Goal: Communication & Community: Ask a question

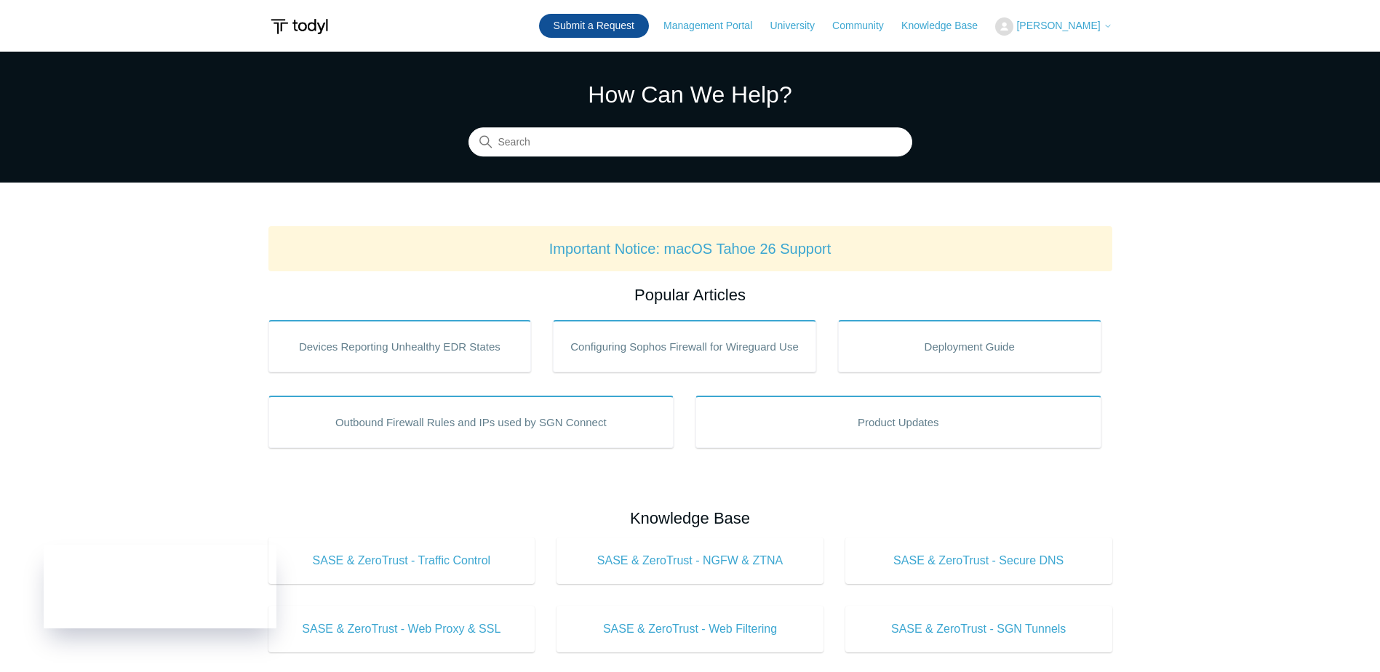
click at [638, 21] on link "Submit a Request" at bounding box center [594, 26] width 110 height 24
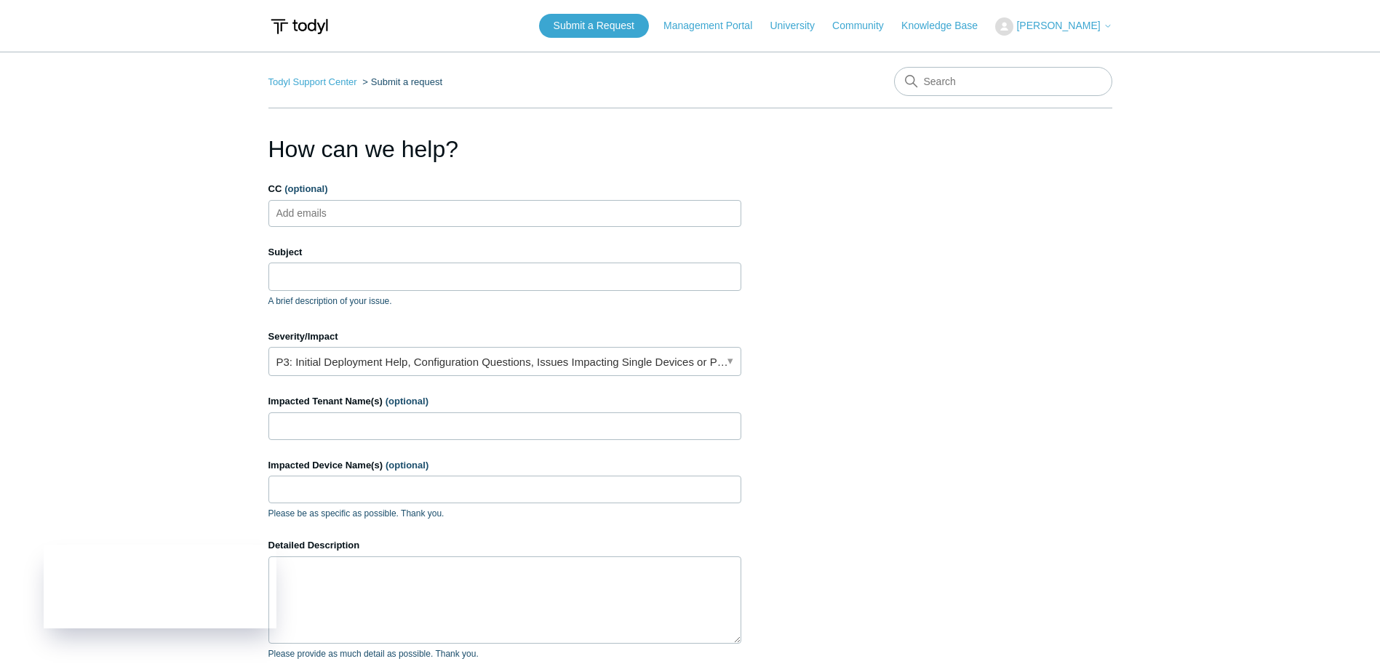
click at [340, 218] on input "CC (optional)" at bounding box center [314, 213] width 87 height 22
type input "[PERSON_NAME][EMAIL_ADDRESS][DOMAIN_NAME]"
click at [349, 269] on input "Subject" at bounding box center [504, 277] width 473 height 28
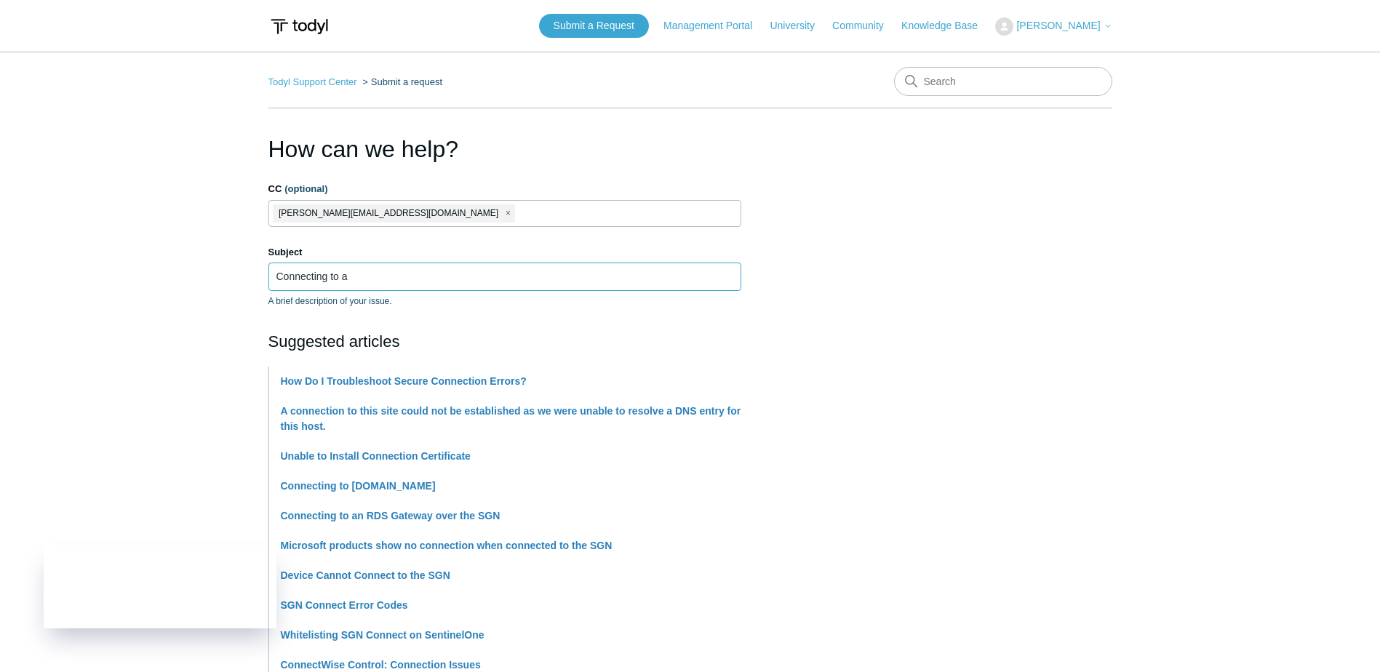
click at [389, 286] on input "Connecting to a" at bounding box center [504, 277] width 473 height 28
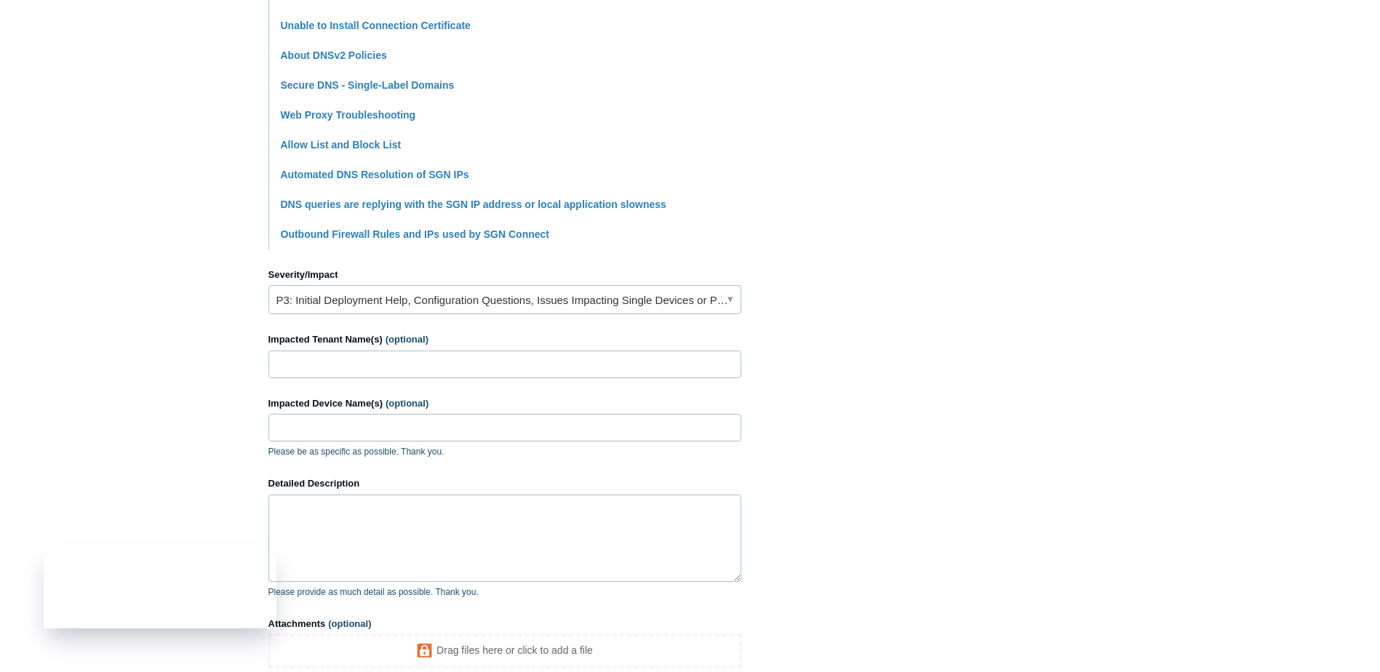
scroll to position [437, 0]
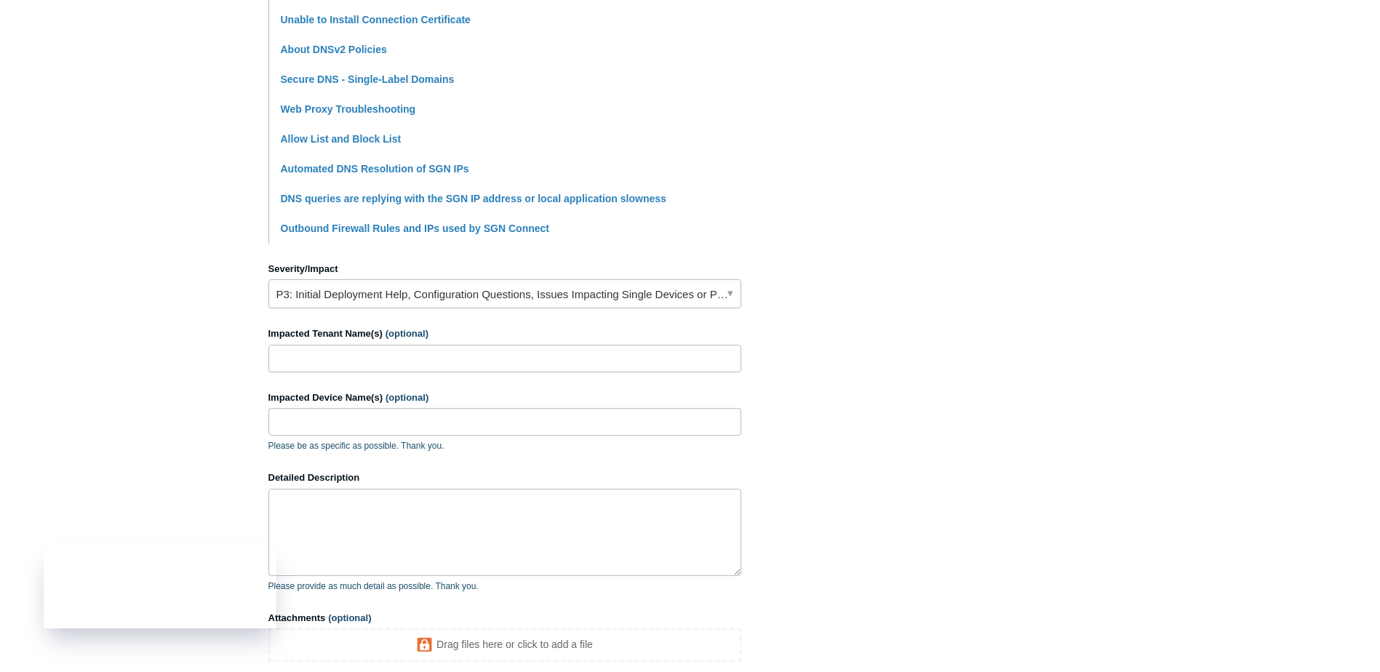
type input "Connecting to a local domain"
click at [410, 365] on input "Impacted Tenant Name(s) (optional)" at bounding box center [504, 359] width 473 height 28
type input "RIIDE"
click at [413, 415] on input "Impacted Device Name(s) (optional)" at bounding box center [504, 422] width 473 height 28
type input "RIIDE334, RIIDE036"
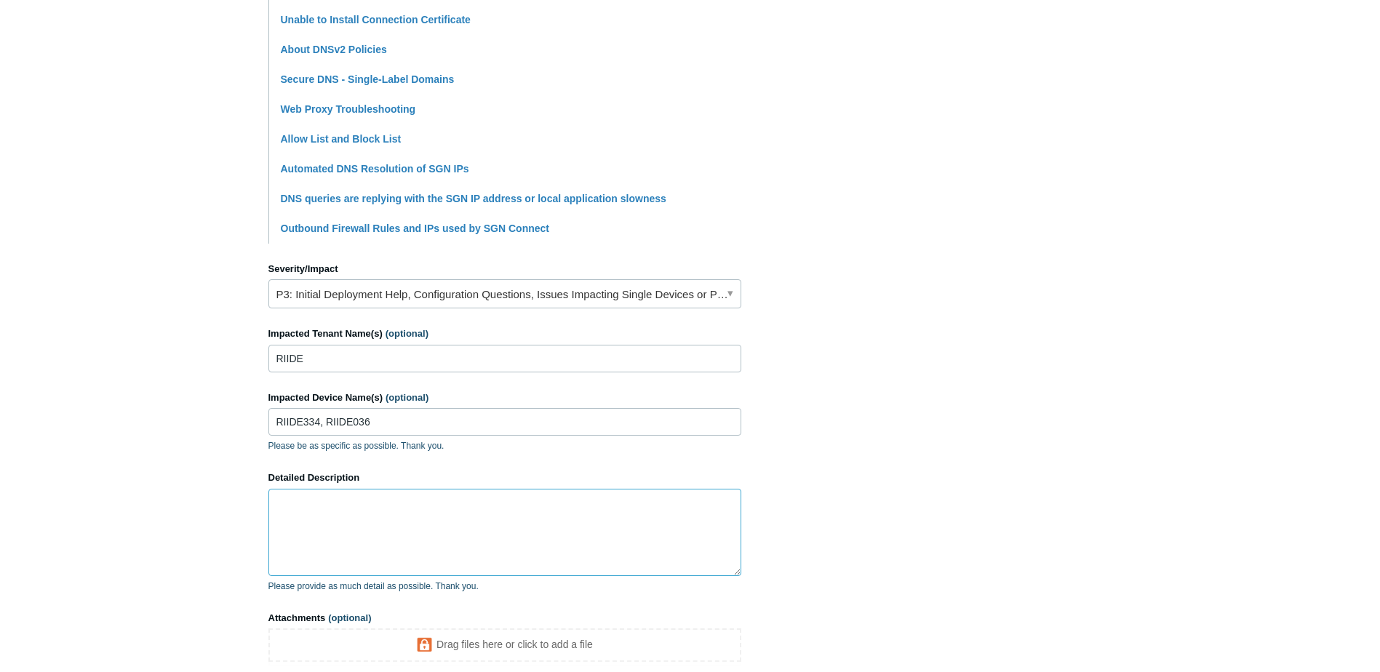
click at [310, 513] on textarea "Detailed Description" at bounding box center [504, 532] width 473 height 87
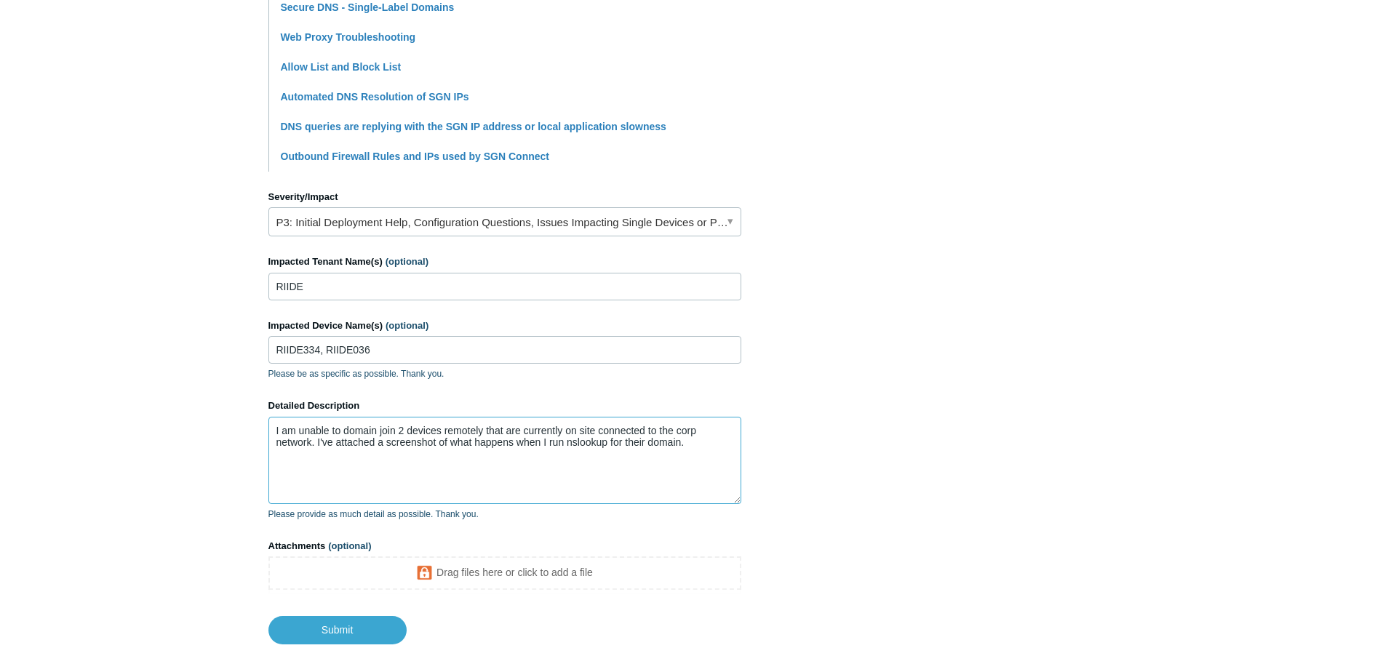
scroll to position [509, 0]
paste textarea
click at [695, 445] on textarea "I am unable to domain join 2 devices remotely that are currently on site connec…" at bounding box center [504, 459] width 473 height 87
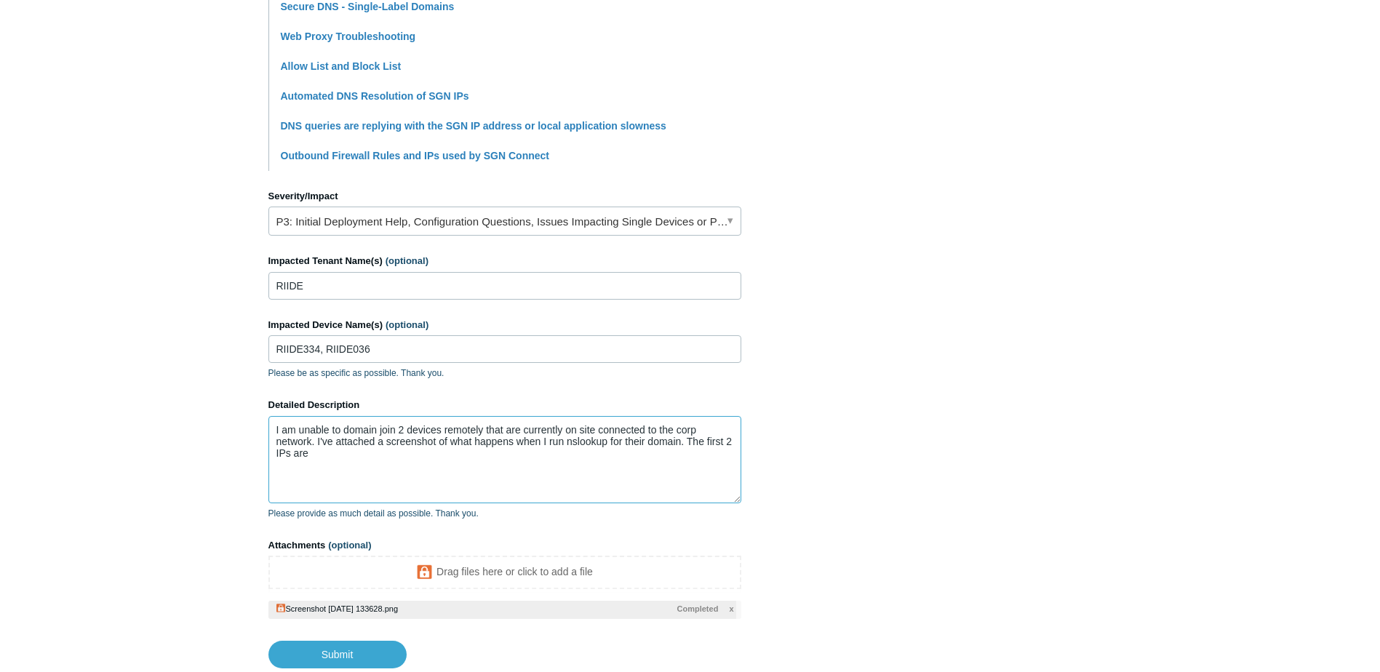
click at [339, 458] on textarea "I am unable to domain join 2 devices remotely that are currently on site connec…" at bounding box center [504, 459] width 473 height 87
drag, startPoint x: 415, startPoint y: 453, endPoint x: 261, endPoint y: 423, distance: 157.2
click at [261, 423] on main "Todyl Support Center Submit a request How can we help? CC (optional) [PERSON_NA…" at bounding box center [690, 105] width 1380 height 1126
click at [439, 474] on textarea "I am unable to domain join 2 devices remotely that are currently on site connec…" at bounding box center [504, 459] width 473 height 87
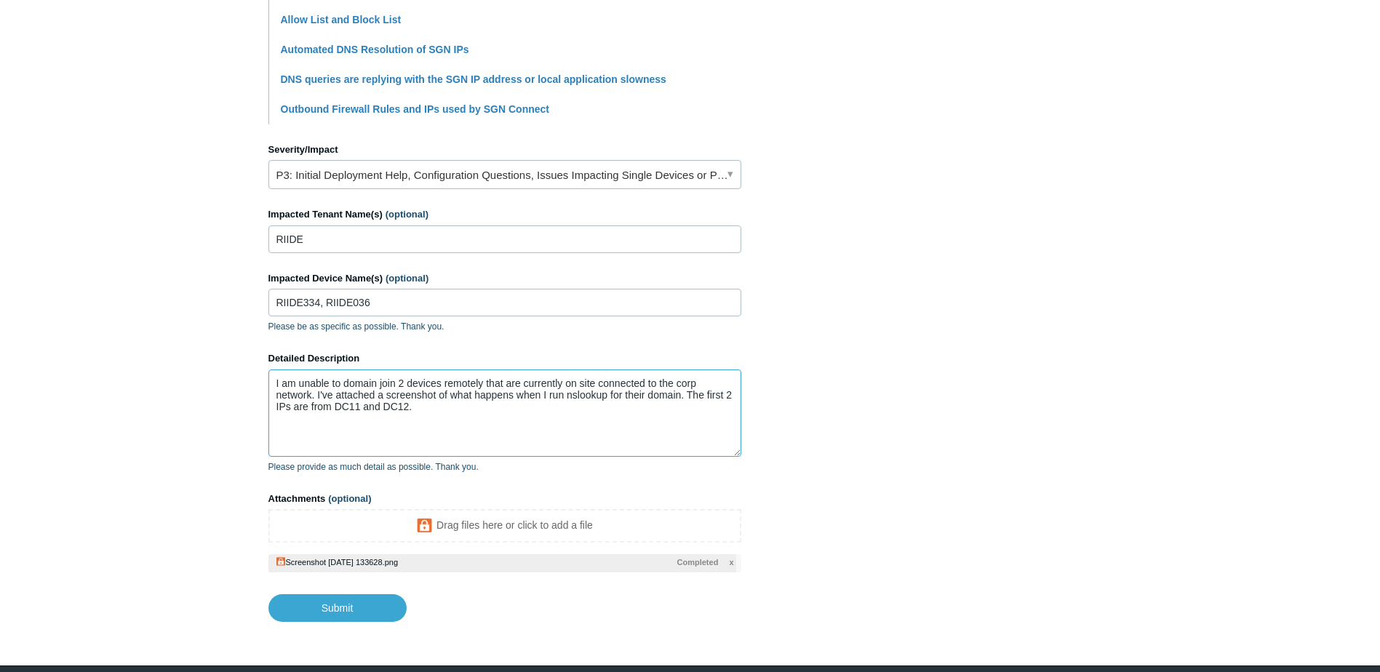
scroll to position [582, 0]
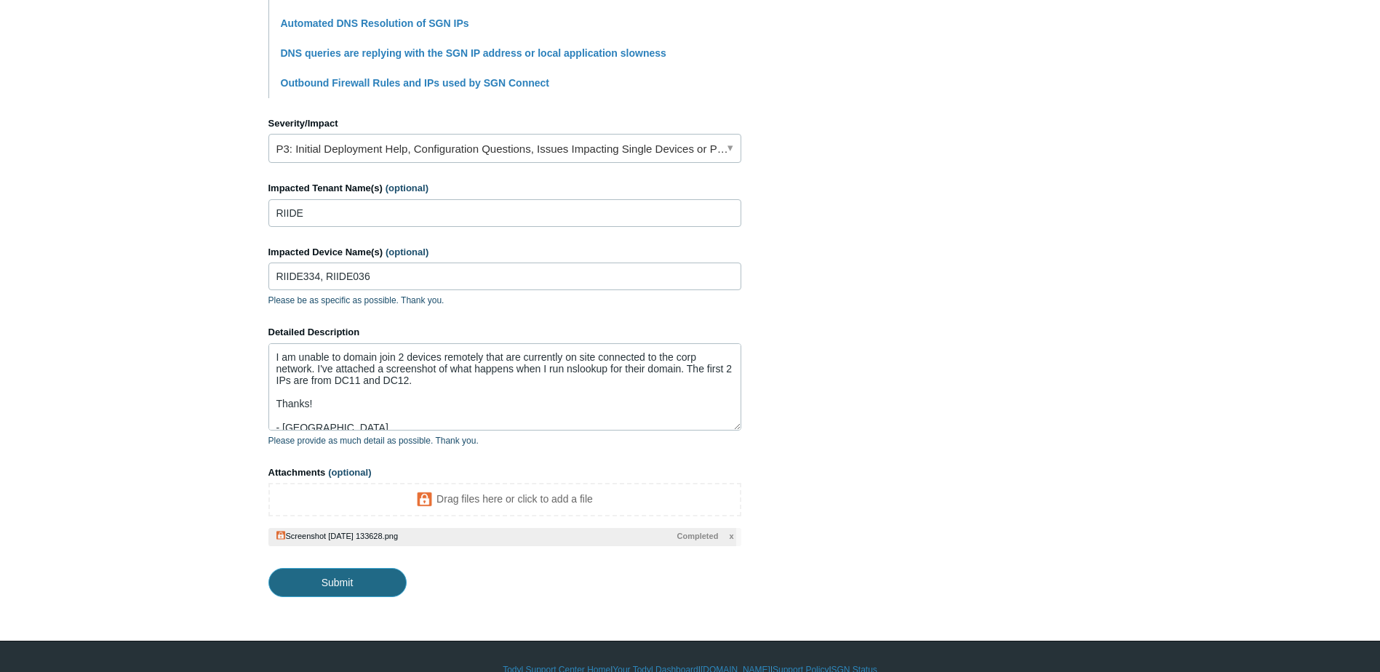
click at [370, 592] on input "Submit" at bounding box center [337, 582] width 138 height 29
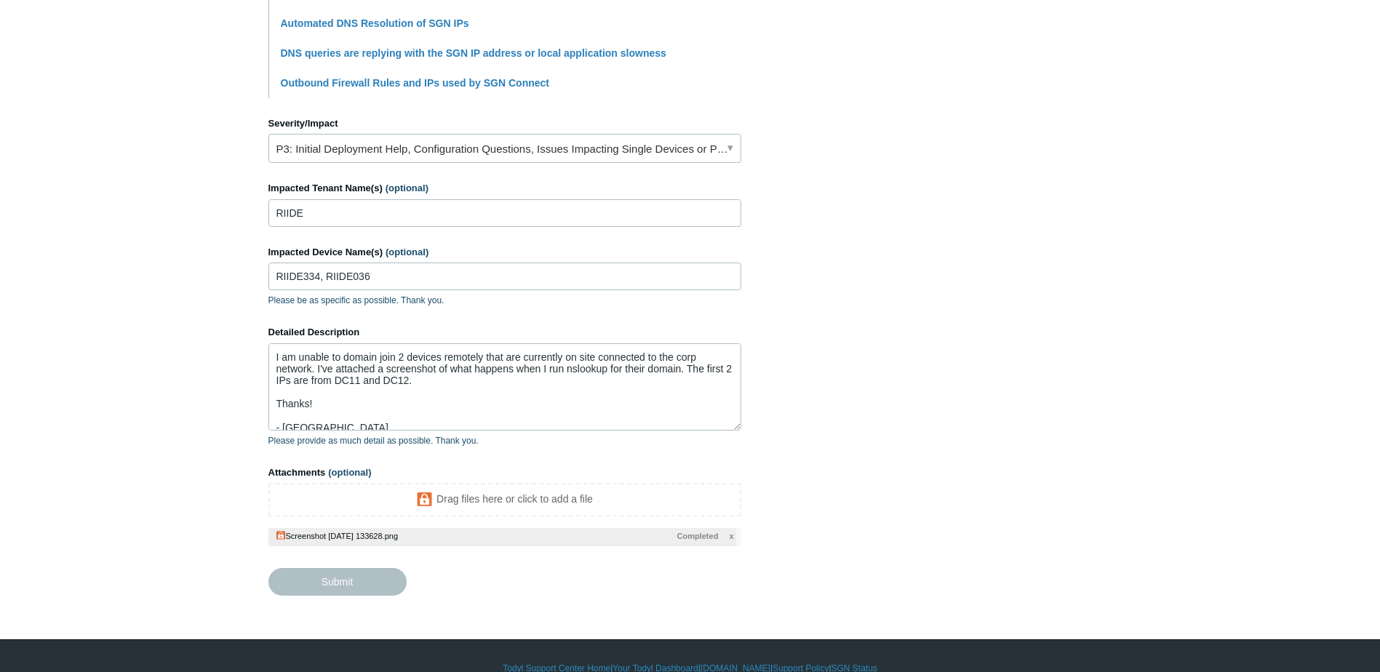
type textarea "I am unable to domain join 2 devices remotely that are currently on site connec…"
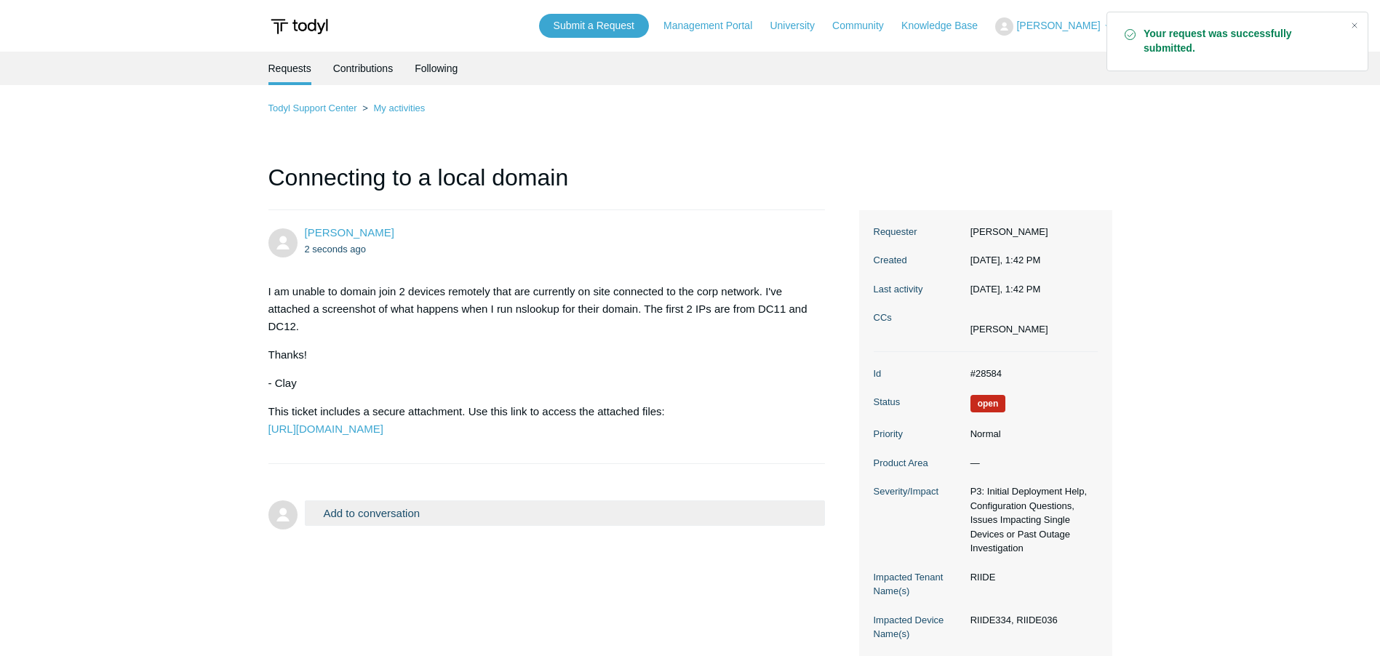
click at [186, 359] on main "Requests Contributions Following Todyl Support Center My activities Connecting …" at bounding box center [690, 354] width 1380 height 605
